Goal: Navigation & Orientation: Understand site structure

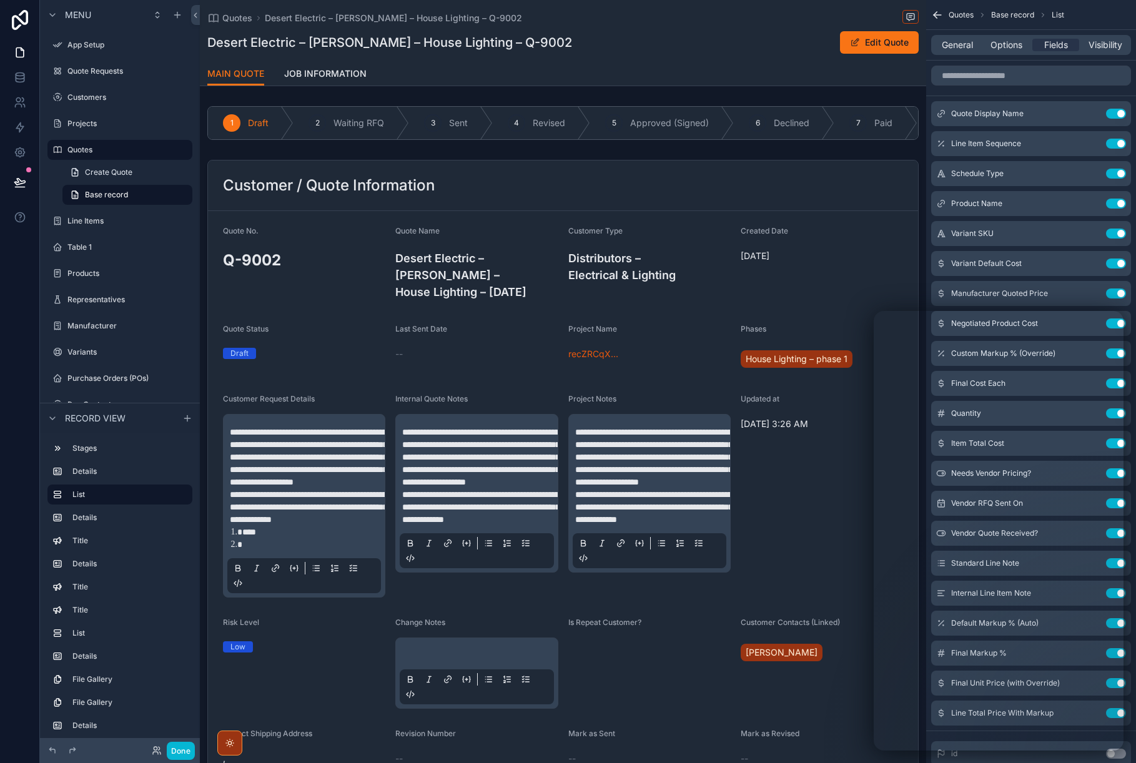
scroll to position [647, 0]
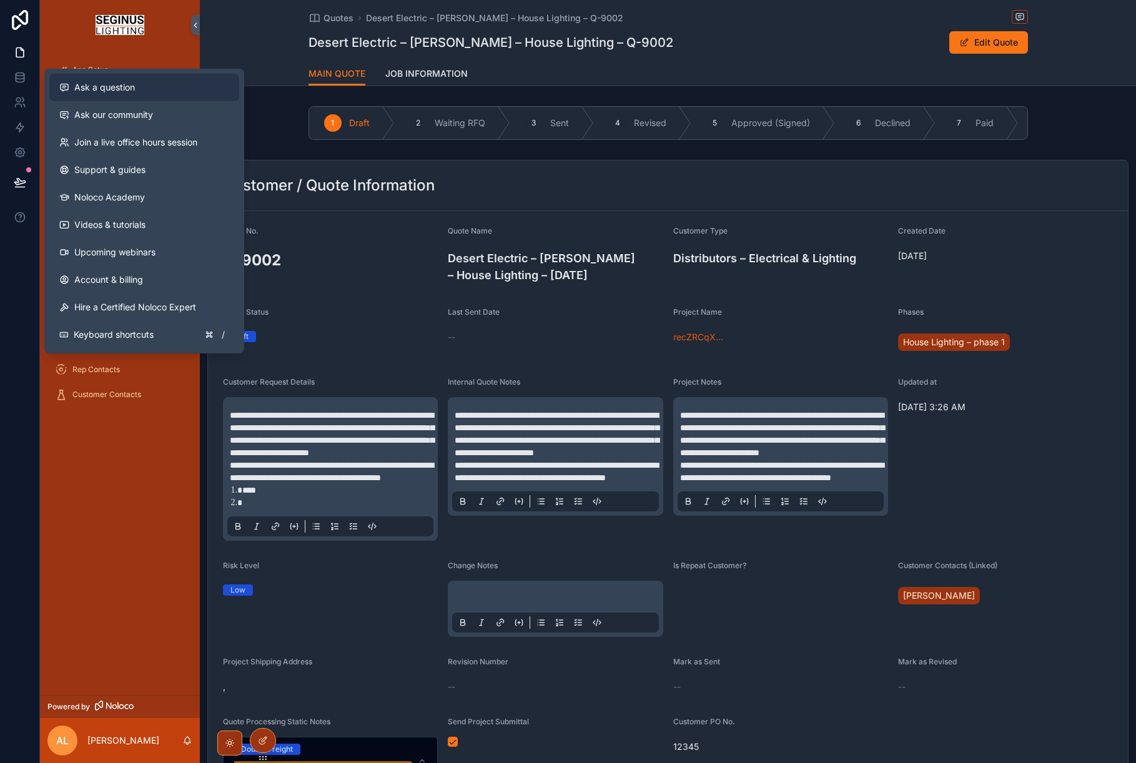
click at [87, 91] on span "Ask a question" at bounding box center [104, 87] width 61 height 12
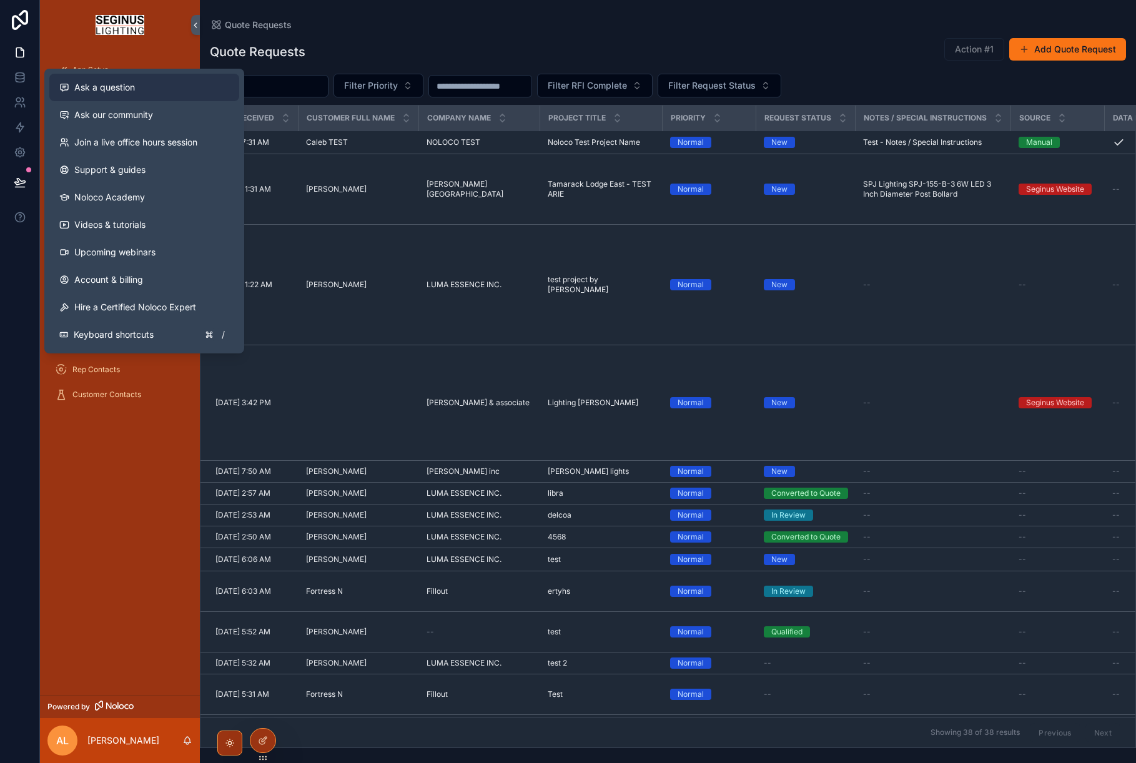
click at [86, 91] on span "Ask a question" at bounding box center [104, 87] width 61 height 12
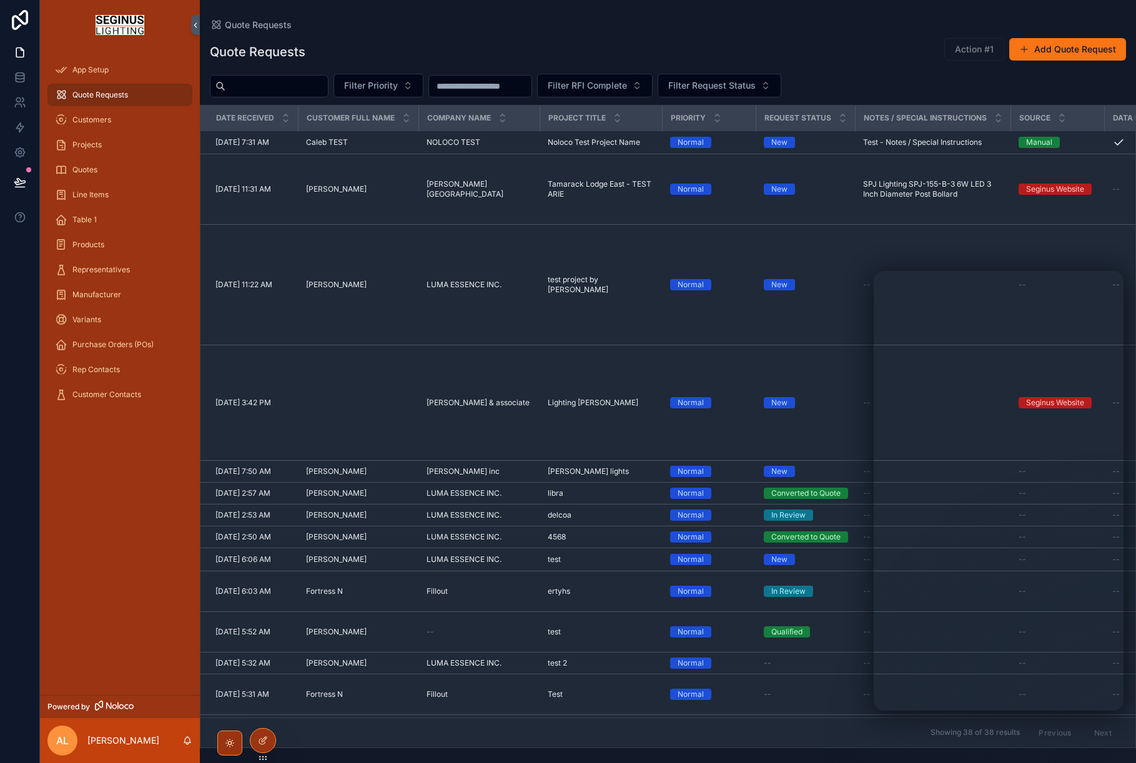
click at [99, 96] on span "Quote Requests" at bounding box center [100, 95] width 56 height 10
click at [96, 120] on span "Customers" at bounding box center [91, 120] width 39 height 10
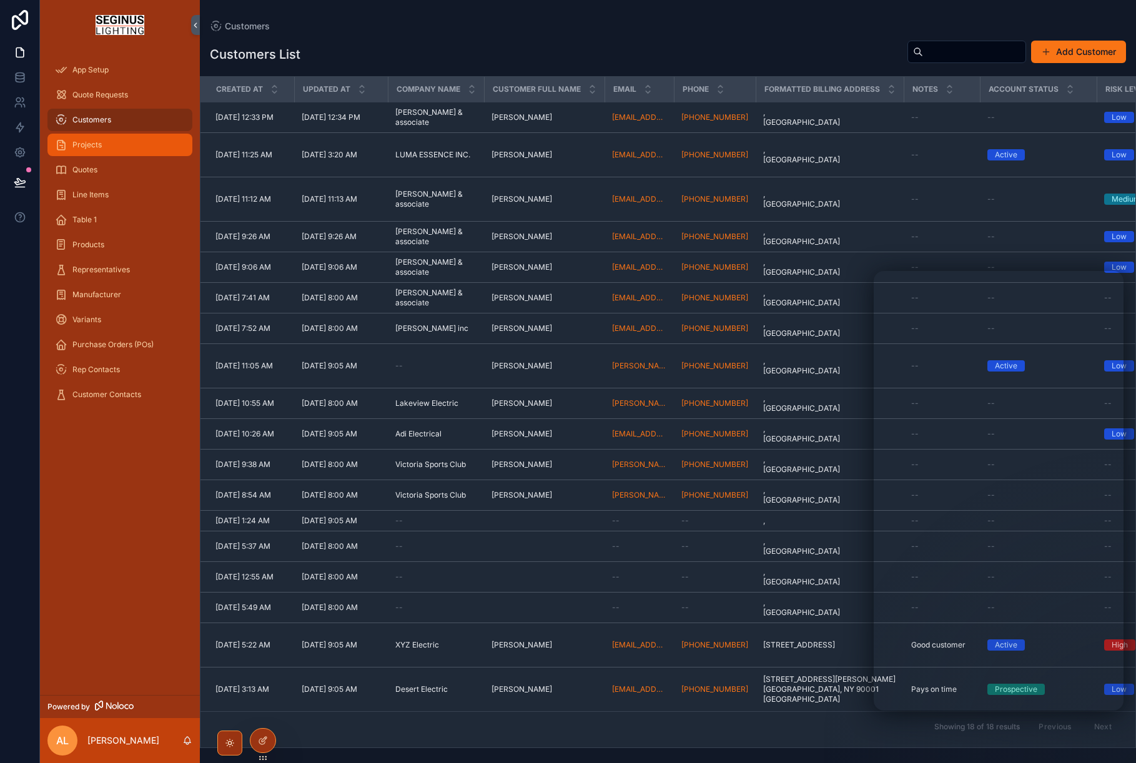
click at [97, 147] on span "Projects" at bounding box center [86, 145] width 29 height 10
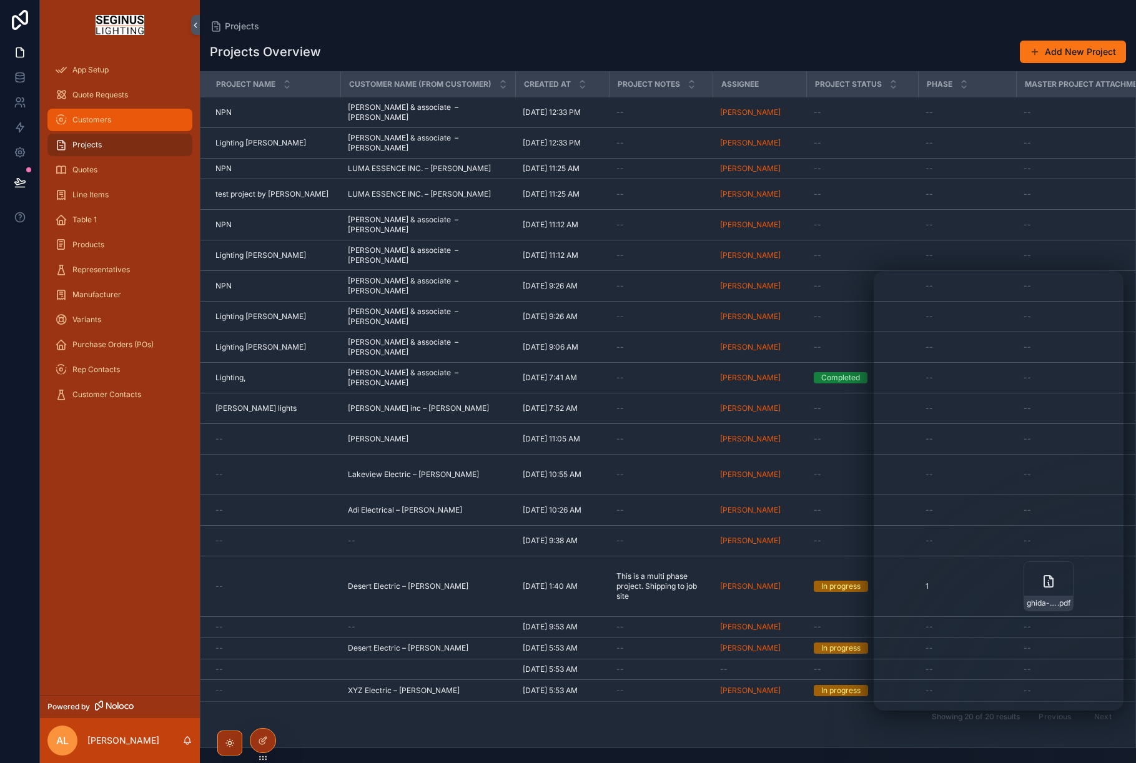
click at [96, 123] on span "Customers" at bounding box center [91, 120] width 39 height 10
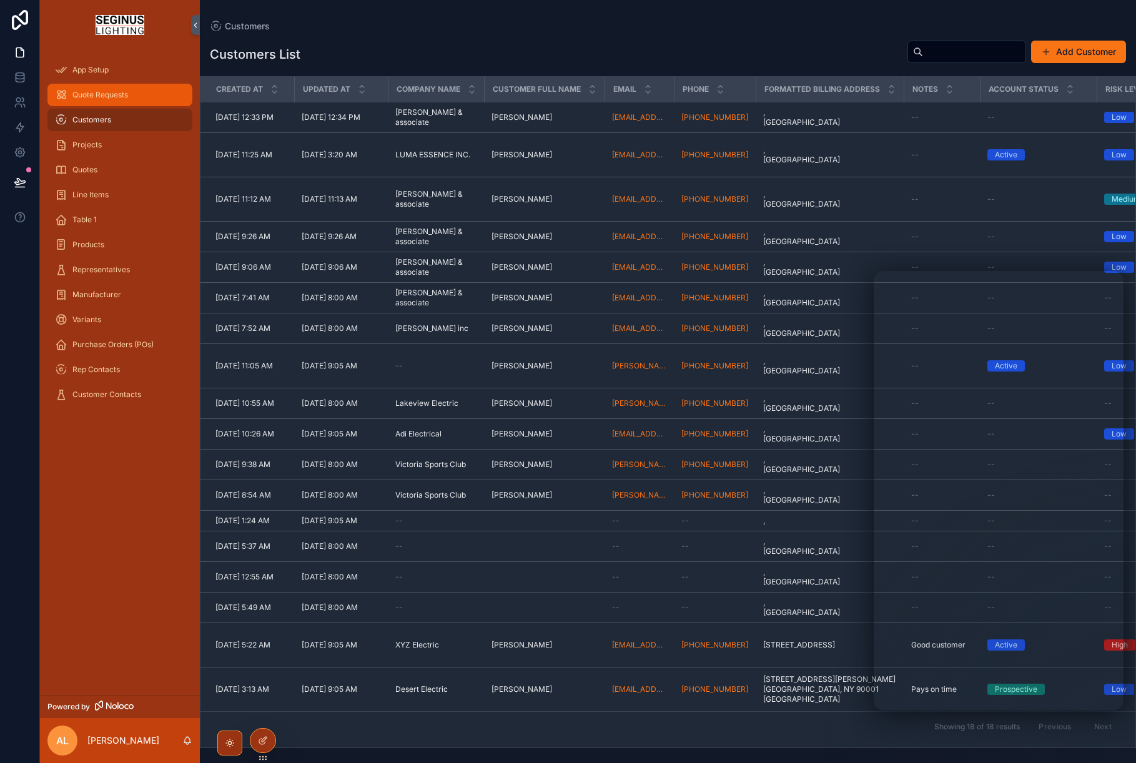
click at [96, 94] on span "Quote Requests" at bounding box center [100, 95] width 56 height 10
